Goal: Transaction & Acquisition: Purchase product/service

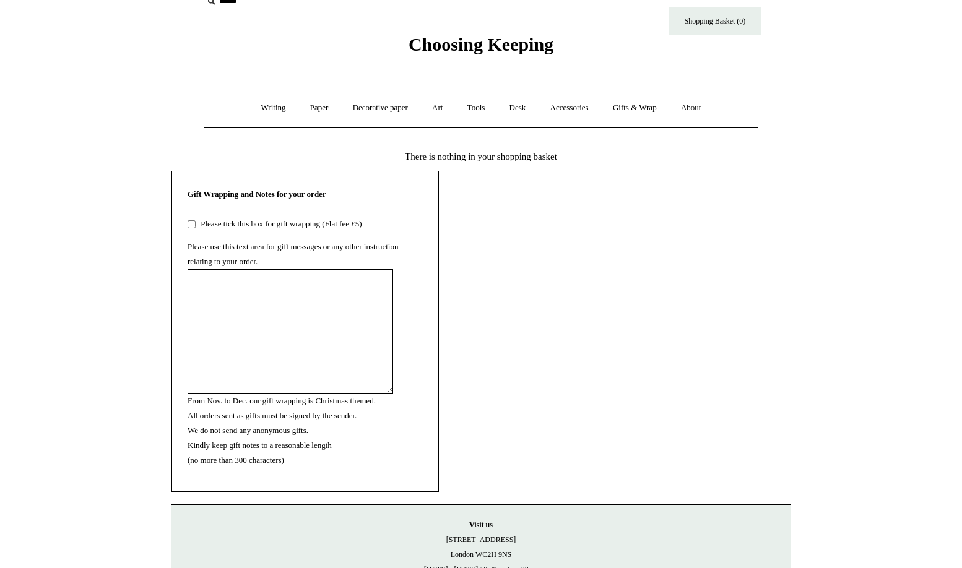
scroll to position [23, 0]
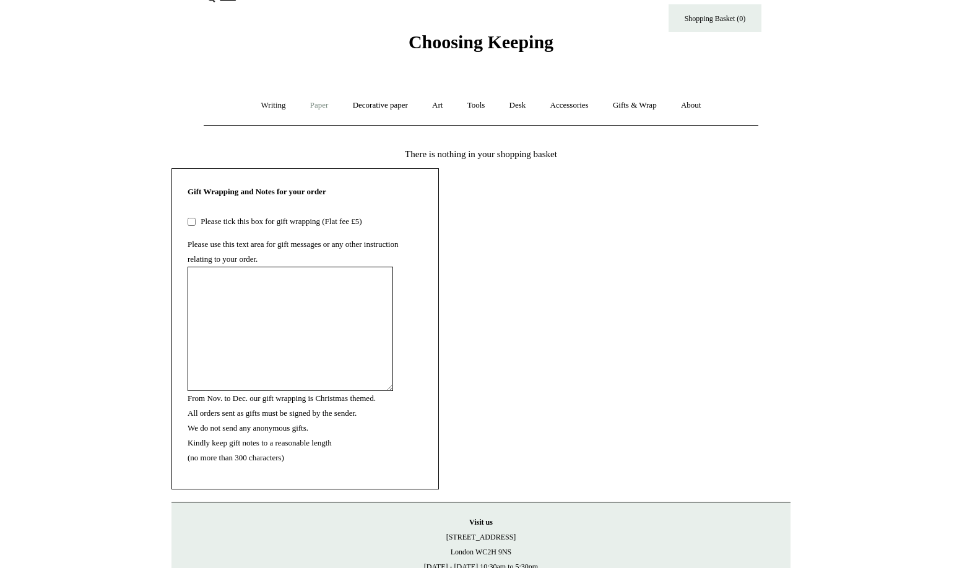
click at [320, 107] on link "Paper +" at bounding box center [319, 105] width 41 height 33
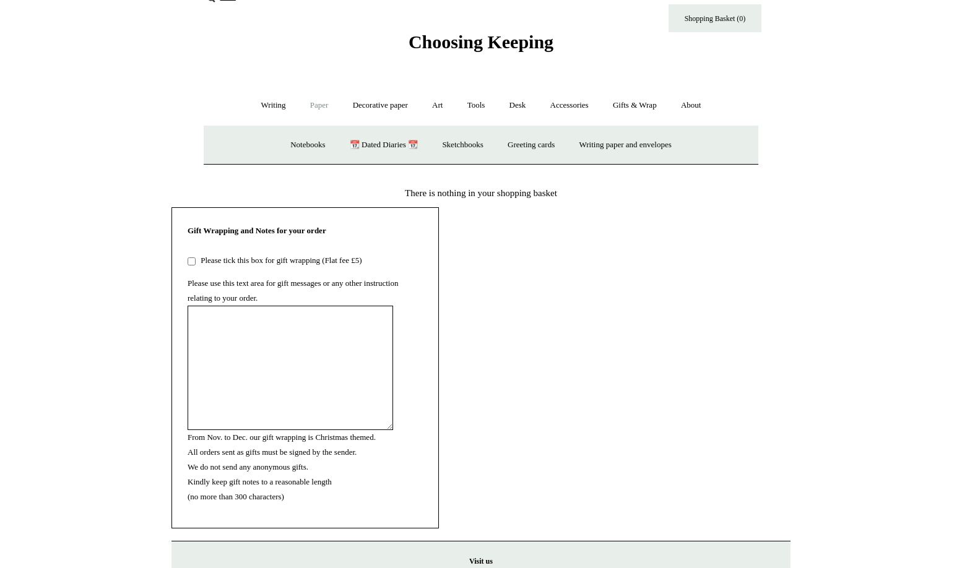
scroll to position [0, 0]
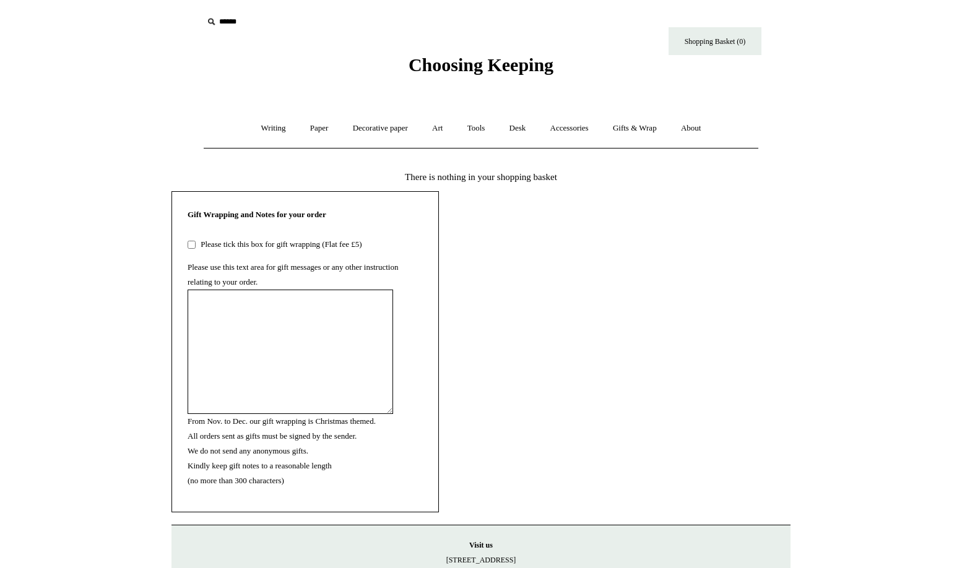
click at [435, 61] on span "Choosing Keeping" at bounding box center [481, 64] width 145 height 20
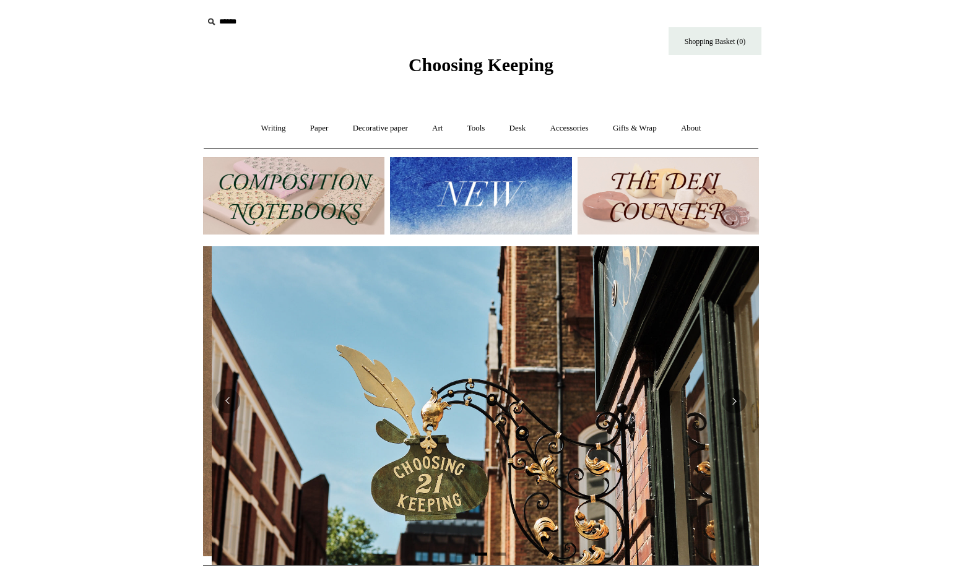
scroll to position [0, 556]
